Goal: Information Seeking & Learning: Learn about a topic

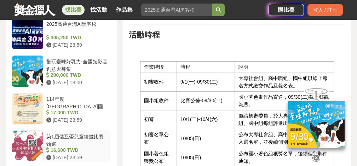
scroll to position [688, 0]
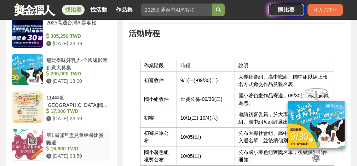
click at [94, 142] on div "第1屆儲互盃兒童繪畫比賽甄選" at bounding box center [77, 138] width 62 height 13
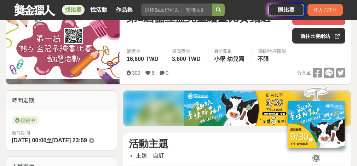
scroll to position [243, 0]
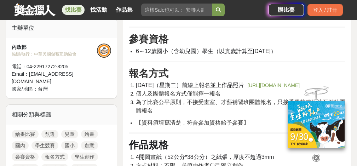
click at [247, 88] on link "https://docs.google.com/forms/d/e/1FAIpQLScNEl8YHS5eTzOBRxUAiBAoqZ9MZ5XdK4ArgIz…" at bounding box center [273, 85] width 52 height 6
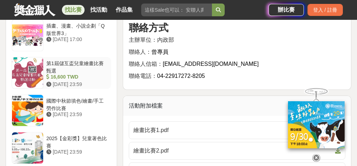
scroll to position [802, 0]
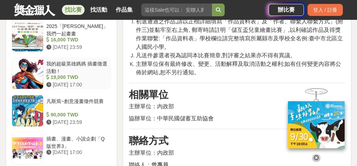
click at [93, 63] on div "我的超級英雄媽媽 插畫徵選活動 !" at bounding box center [77, 66] width 62 height 13
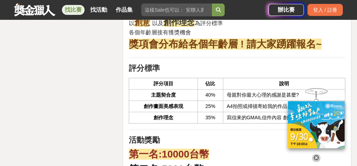
scroll to position [1073, 0]
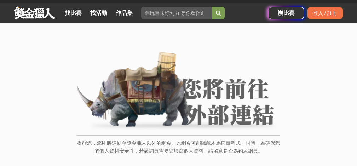
scroll to position [148, 0]
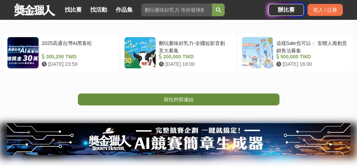
click at [193, 96] on link "前往外部連結" at bounding box center [179, 99] width 202 height 12
